Goal: Information Seeking & Learning: Learn about a topic

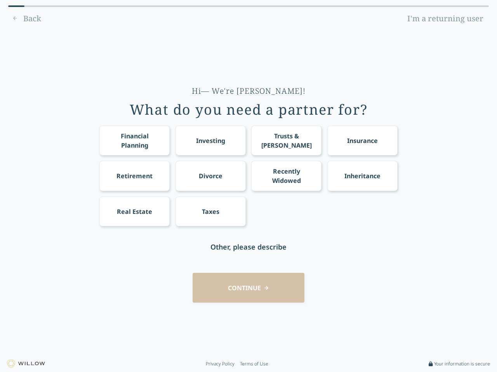
click at [248, 186] on div "Financial Planning Investing Trusts & [PERSON_NAME] Insurance Retirement Divorc…" at bounding box center [248, 176] width 298 height 101
click at [134, 140] on div "Financial Planning" at bounding box center [135, 141] width 56 height 19
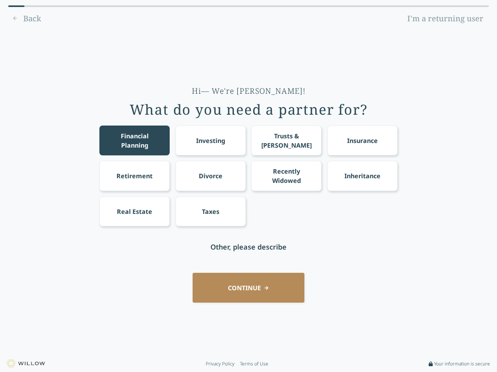
click at [210, 140] on div "Investing" at bounding box center [210, 140] width 29 height 9
click at [286, 140] on div "Trusts & [PERSON_NAME]" at bounding box center [286, 141] width 56 height 19
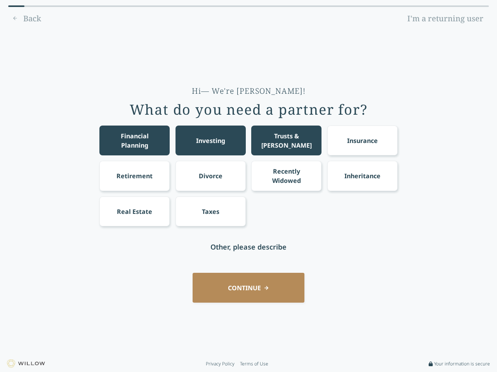
click at [362, 140] on div "Insurance" at bounding box center [362, 140] width 31 height 9
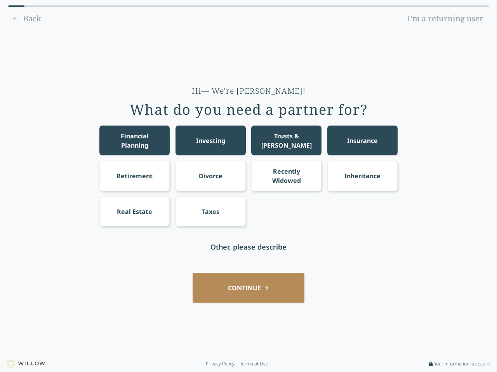
click at [134, 176] on div "Retirement" at bounding box center [134, 175] width 36 height 9
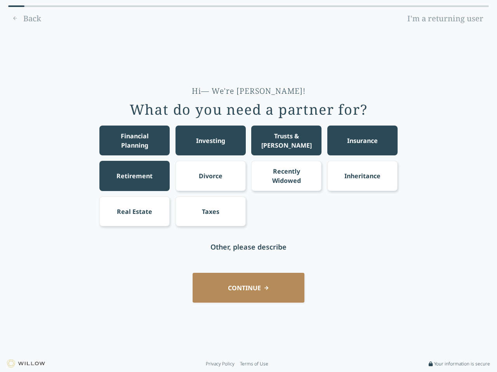
click at [210, 176] on div "Divorce" at bounding box center [211, 175] width 24 height 9
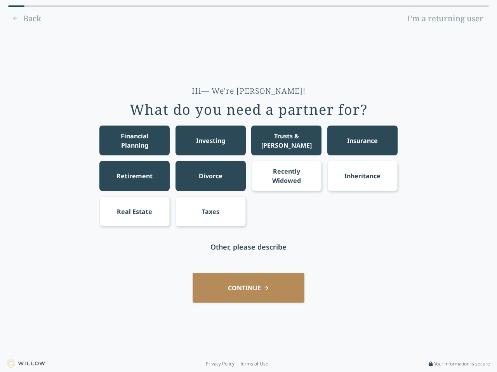
click at [286, 176] on div "Recently Widowed" at bounding box center [286, 176] width 56 height 19
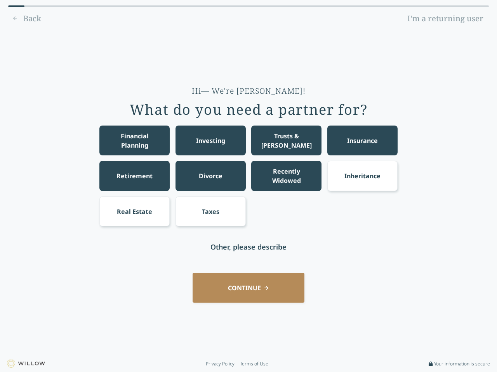
click at [362, 176] on div "Inheritance" at bounding box center [362, 175] width 36 height 9
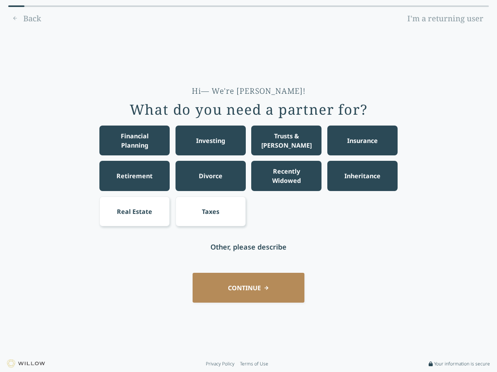
click at [134, 211] on div "Real Estate" at bounding box center [134, 211] width 35 height 9
